Goal: Navigation & Orientation: Find specific page/section

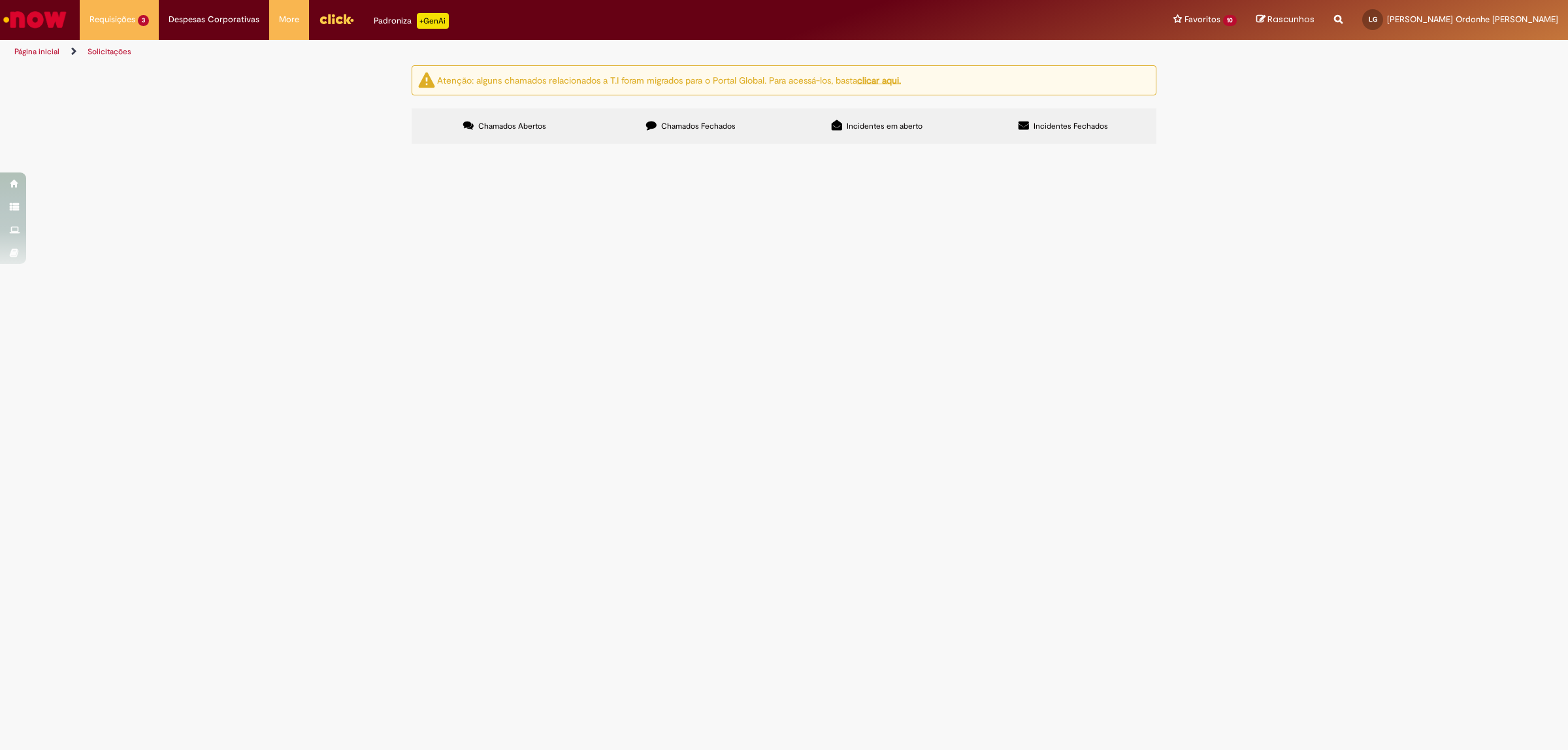
click at [28, 17] on img "Ir para a Homepage" at bounding box center [34, 19] width 67 height 26
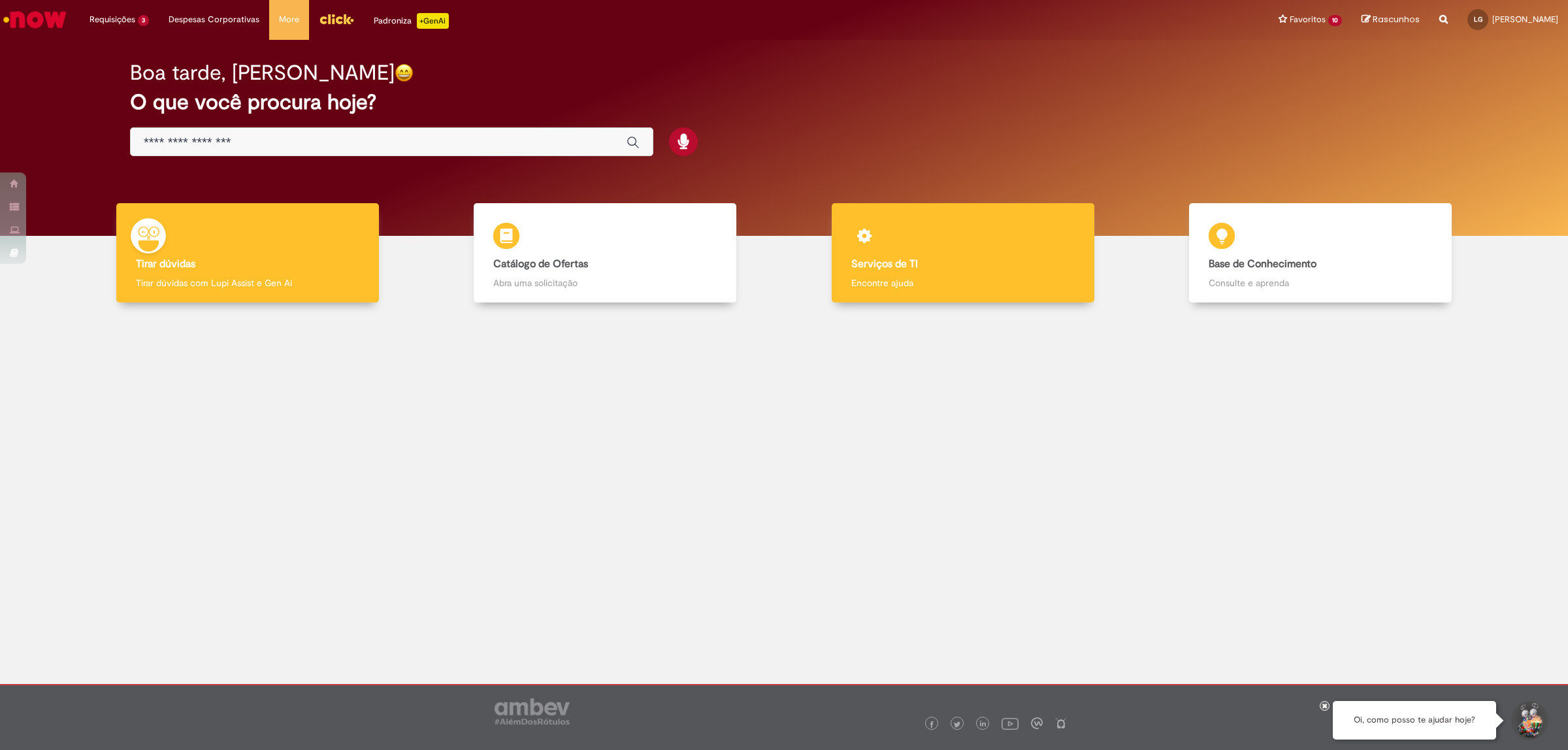
click at [832, 260] on div "Serviços de TI Serviços de TI Encontre ajuda" at bounding box center [963, 252] width 262 height 100
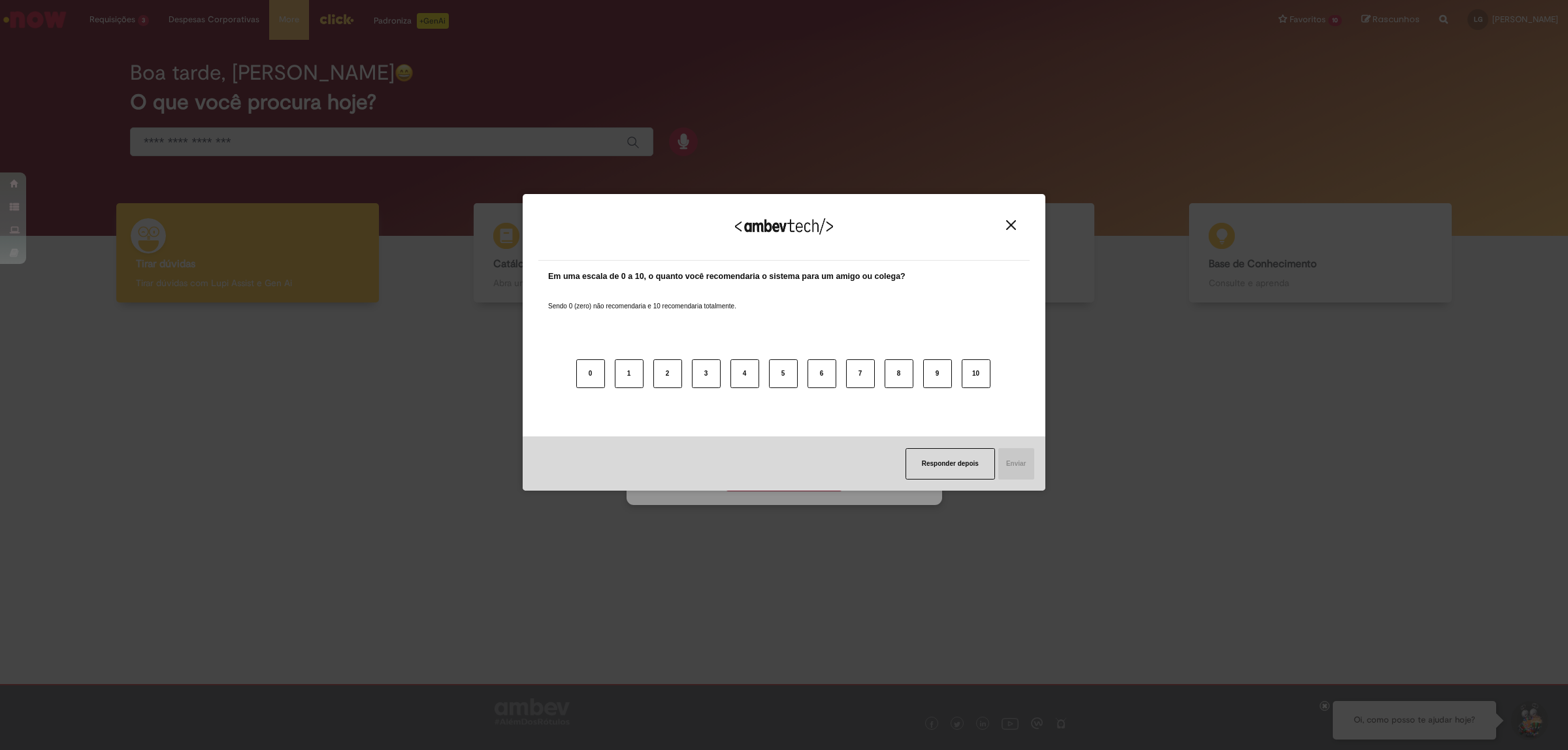
click at [802, 490] on div "Agradecemos seu feedback! Em uma escala de 0 a 10, o quanto você recomendaria o…" at bounding box center [784, 343] width 523 height 728
click at [1009, 222] on img "Close" at bounding box center [1010, 225] width 10 height 10
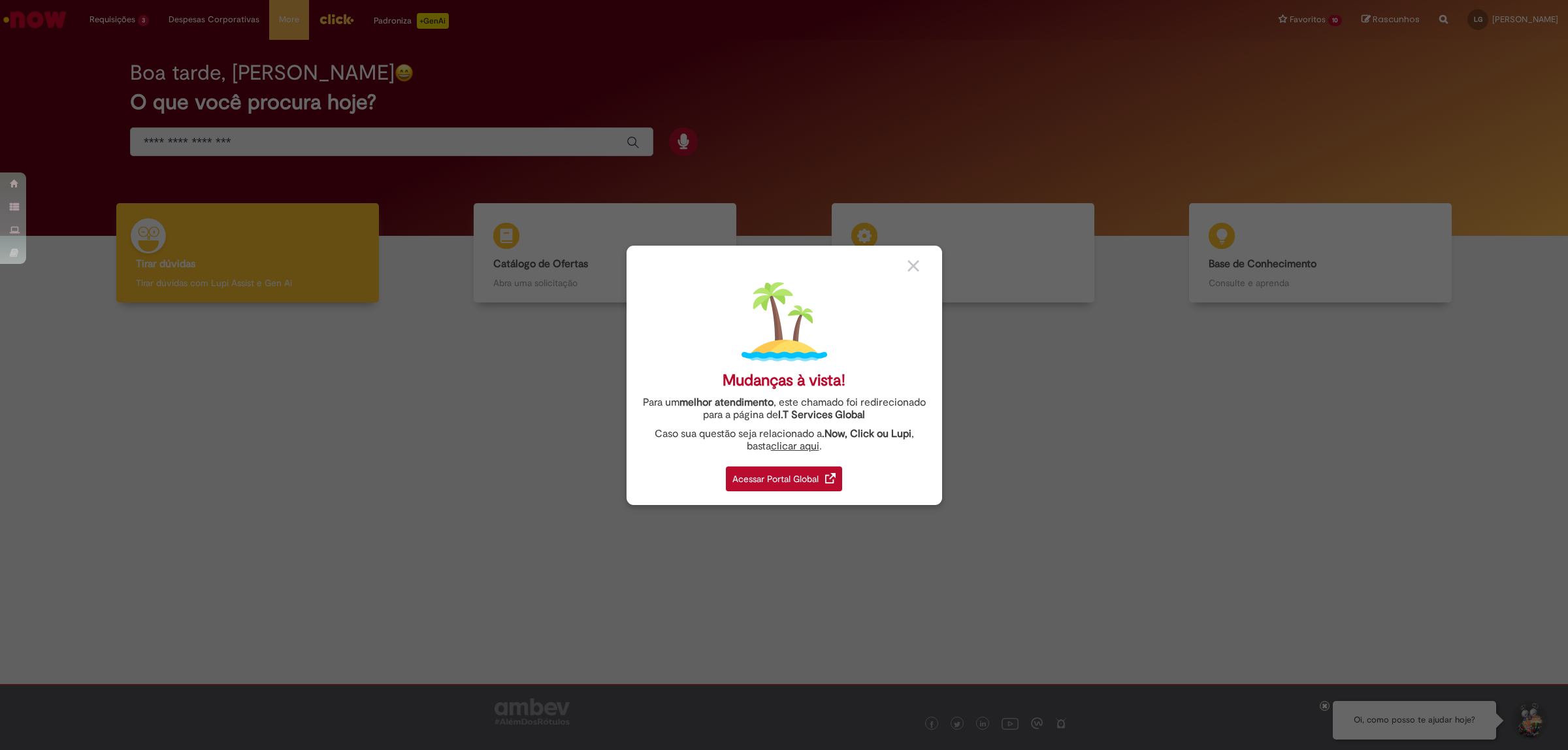
click at [784, 472] on div "Acessar Portal Global" at bounding box center [784, 479] width 117 height 25
